Goal: Information Seeking & Learning: Understand process/instructions

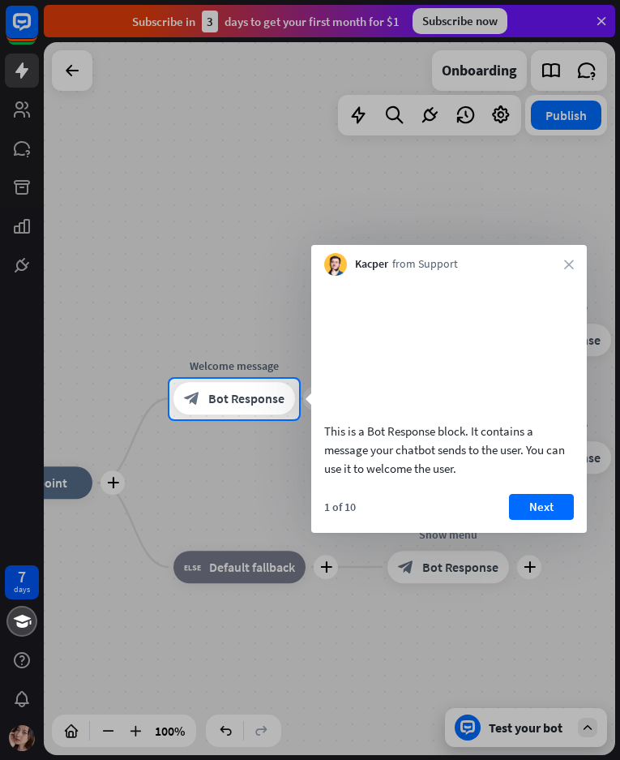
click at [576, 263] on div "Kacper from Support close" at bounding box center [449, 260] width 276 height 31
click at [603, 23] on div at bounding box center [310, 189] width 620 height 379
drag, startPoint x: 603, startPoint y: 18, endPoint x: 586, endPoint y: 272, distance: 254.3
click at [598, 49] on div at bounding box center [310, 189] width 620 height 379
click at [571, 265] on icon "close" at bounding box center [569, 264] width 10 height 10
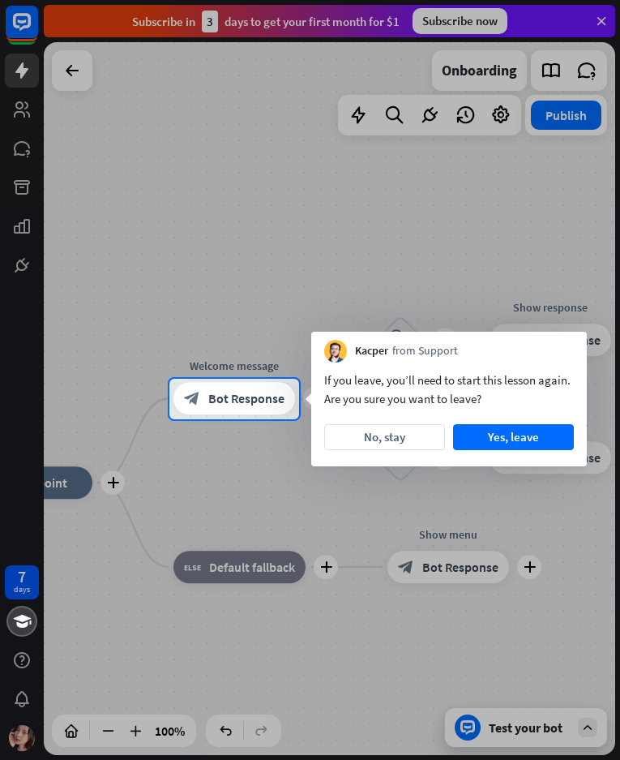
click at [571, 265] on div at bounding box center [310, 189] width 620 height 379
click at [417, 440] on button "No, stay" at bounding box center [384, 437] width 121 height 26
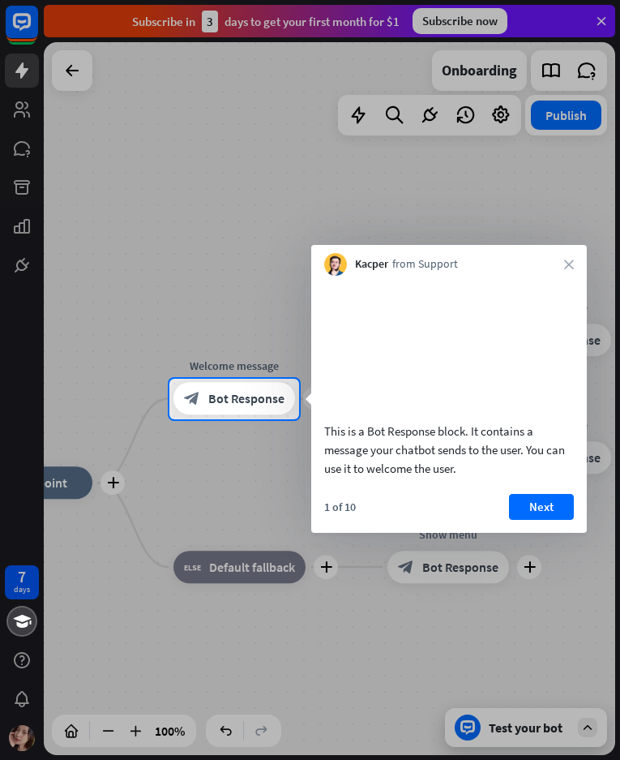
drag, startPoint x: 535, startPoint y: 530, endPoint x: 556, endPoint y: 489, distance: 46.4
click at [536, 520] on button "Next" at bounding box center [541, 507] width 65 height 26
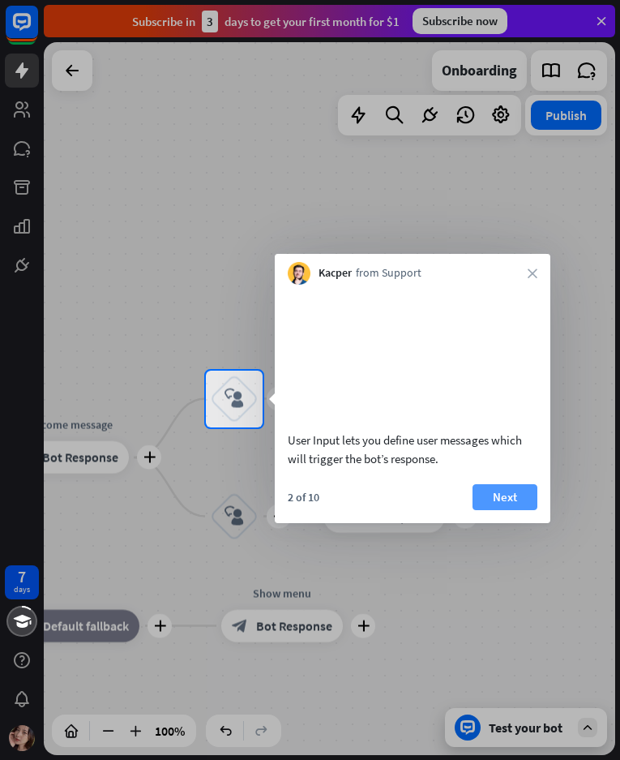
click at [509, 510] on button "Next" at bounding box center [505, 497] width 65 height 26
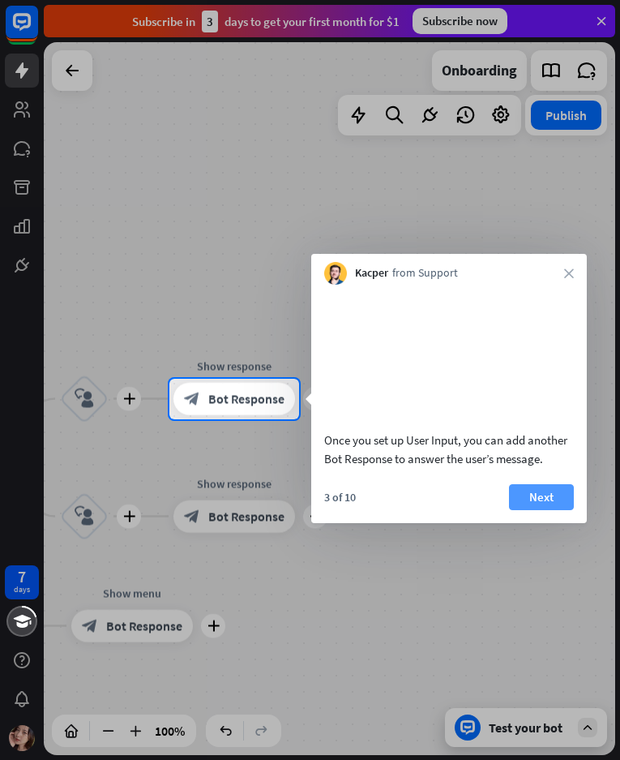
click at [533, 510] on button "Next" at bounding box center [541, 497] width 65 height 26
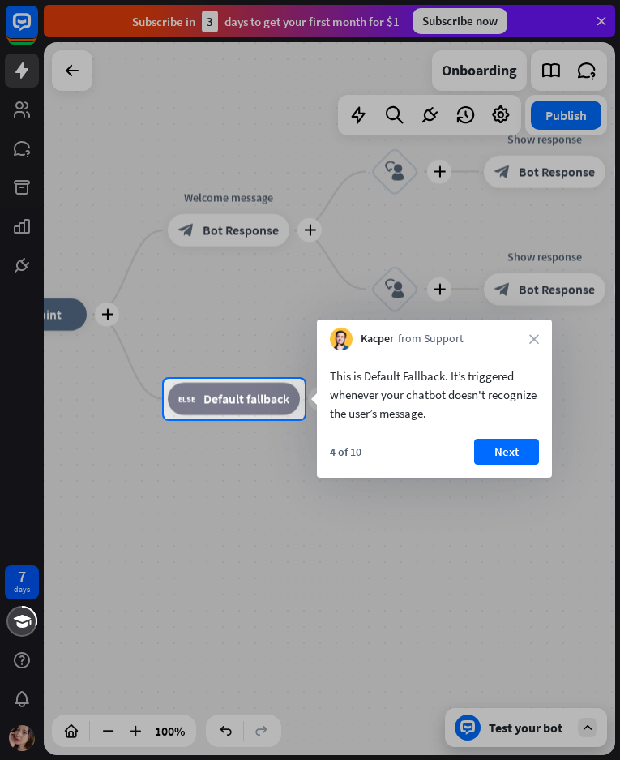
click at [606, 19] on div at bounding box center [310, 189] width 620 height 379
